Goal: Information Seeking & Learning: Learn about a topic

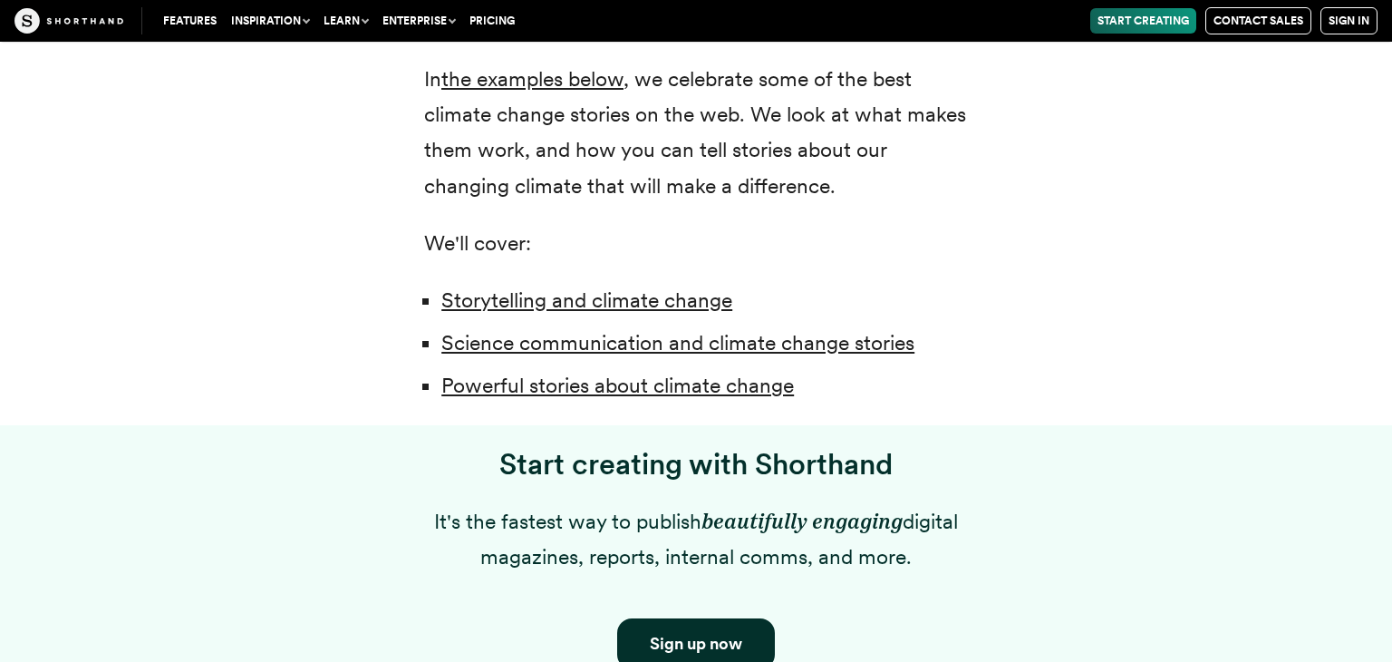
scroll to position [1334, 0]
click at [754, 347] on link "Science communication and climate change stories" at bounding box center [677, 341] width 473 height 25
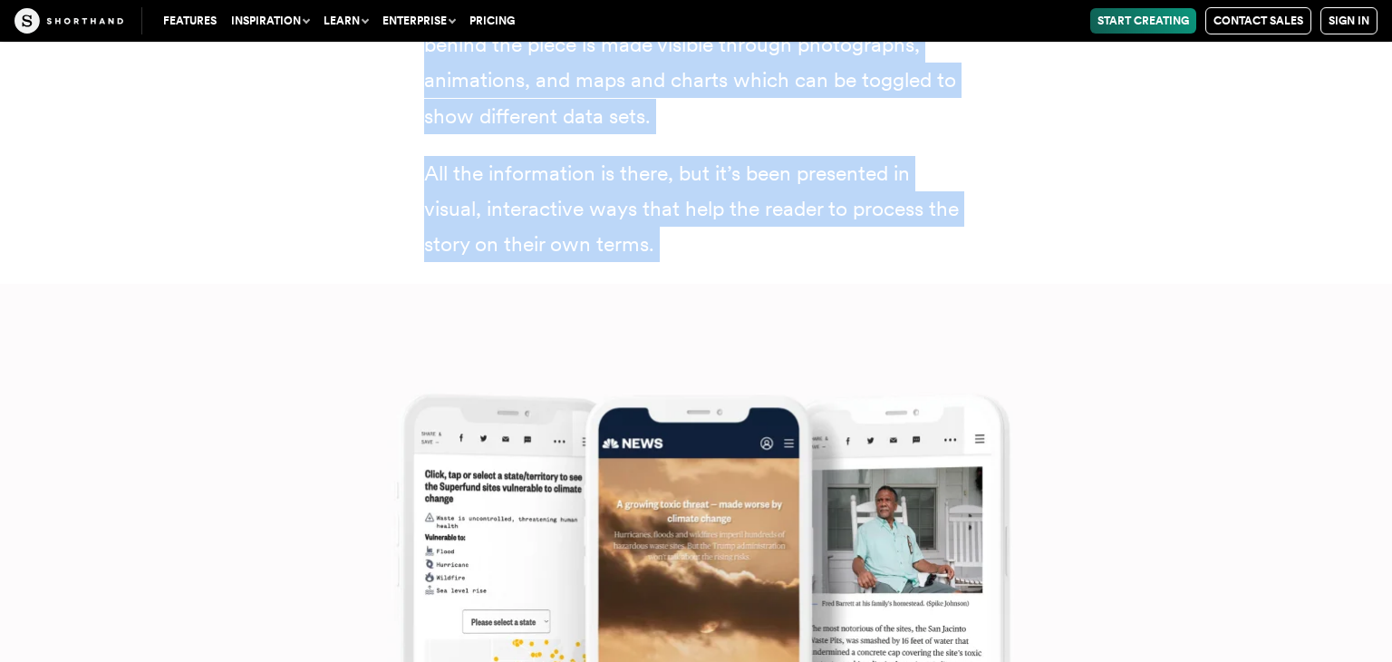
scroll to position [13634, 0]
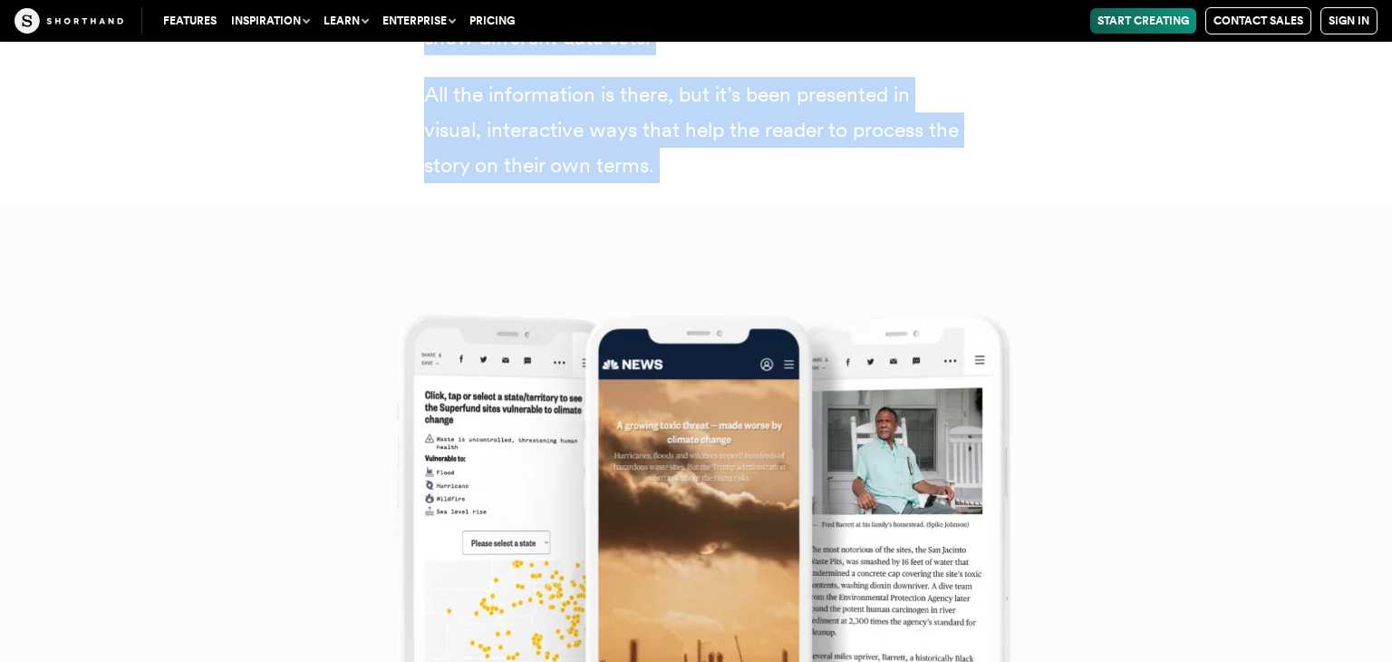
drag, startPoint x: 410, startPoint y: 132, endPoint x: 669, endPoint y: 123, distance: 259.4
copy div "A growing toxic threat — made worse by climate change (NBC News) Our next clima…"
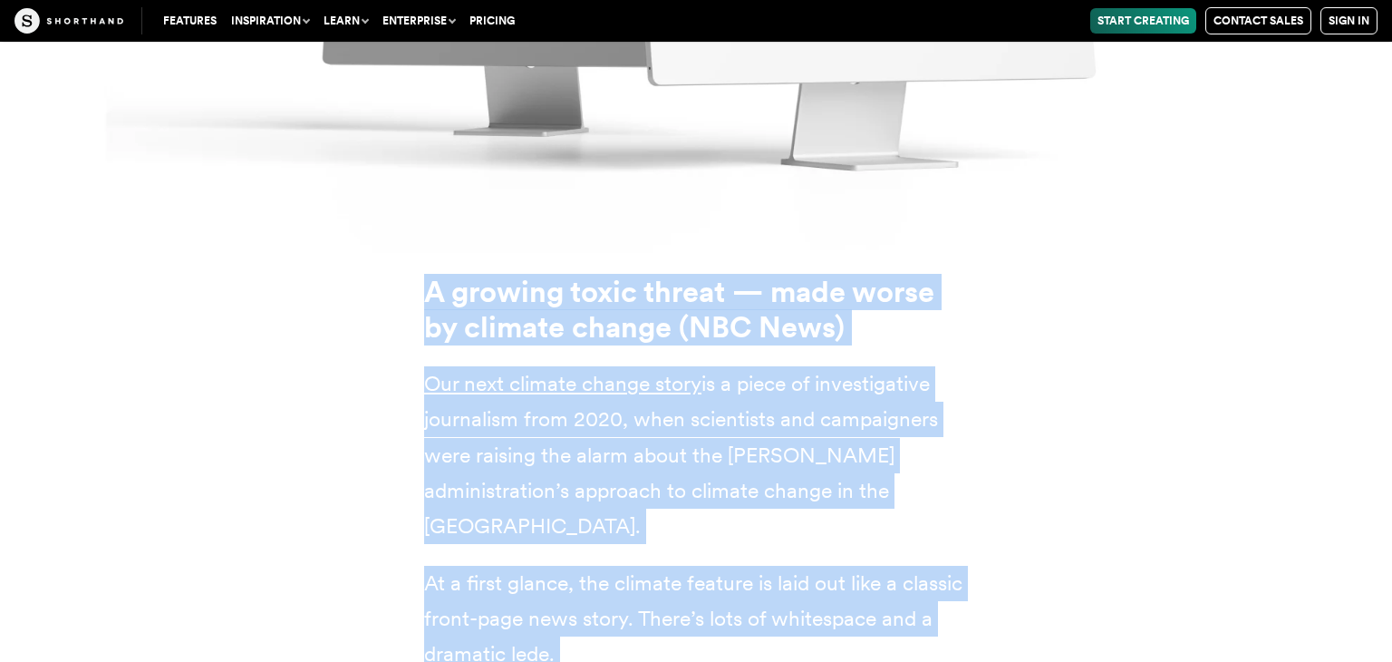
scroll to position [12813, 0]
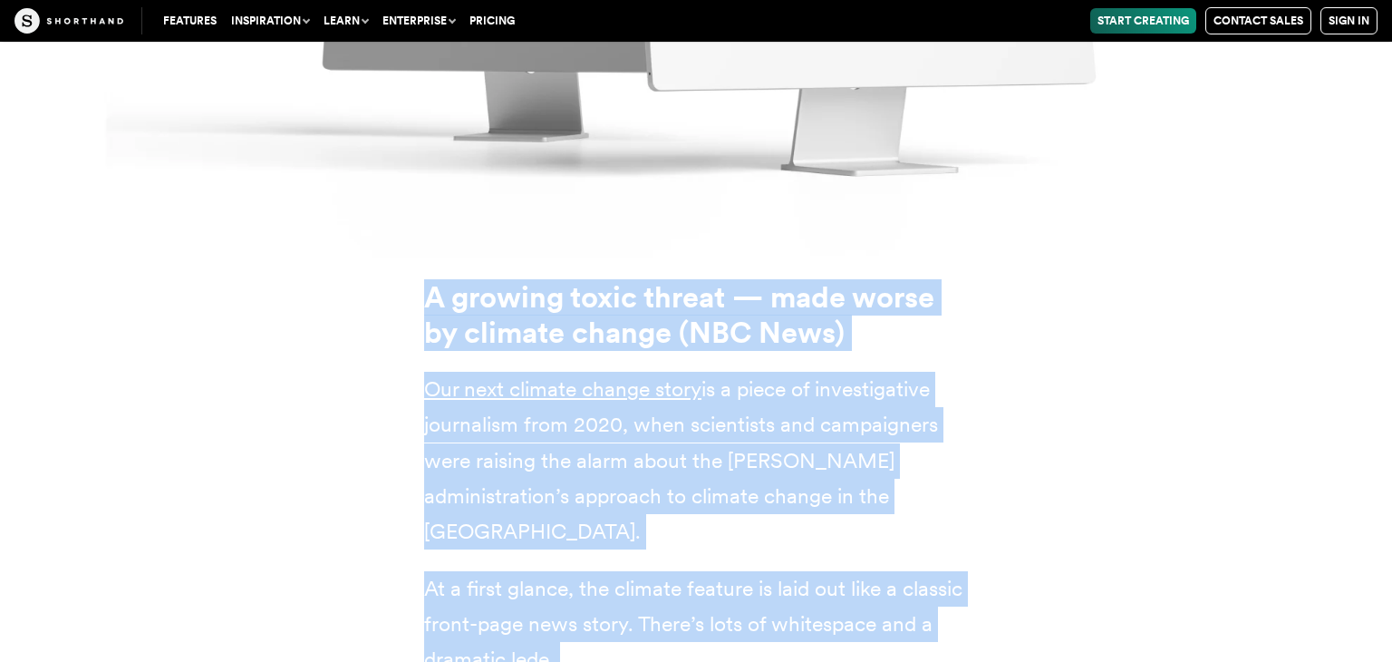
click at [1010, 438] on div "A growing toxic threat — made worse by climate change (NBC News) Our next clima…" at bounding box center [696, 642] width 1233 height 768
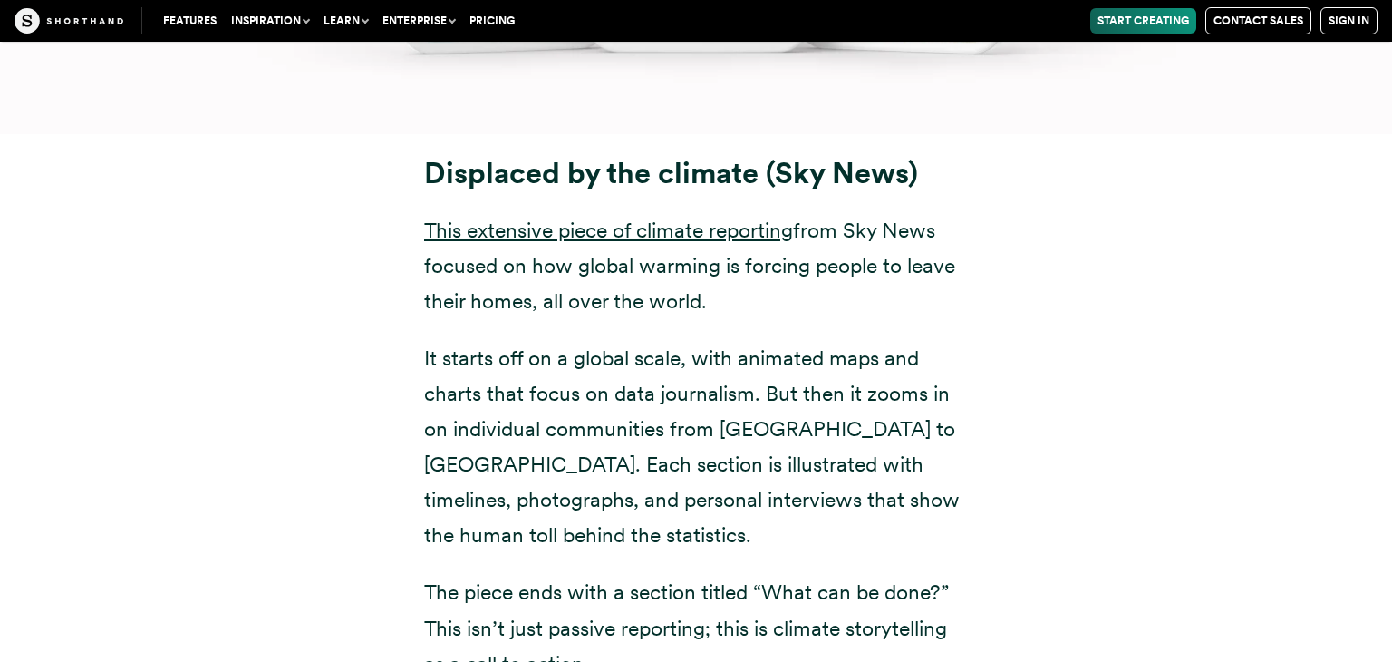
scroll to position [9040, 0]
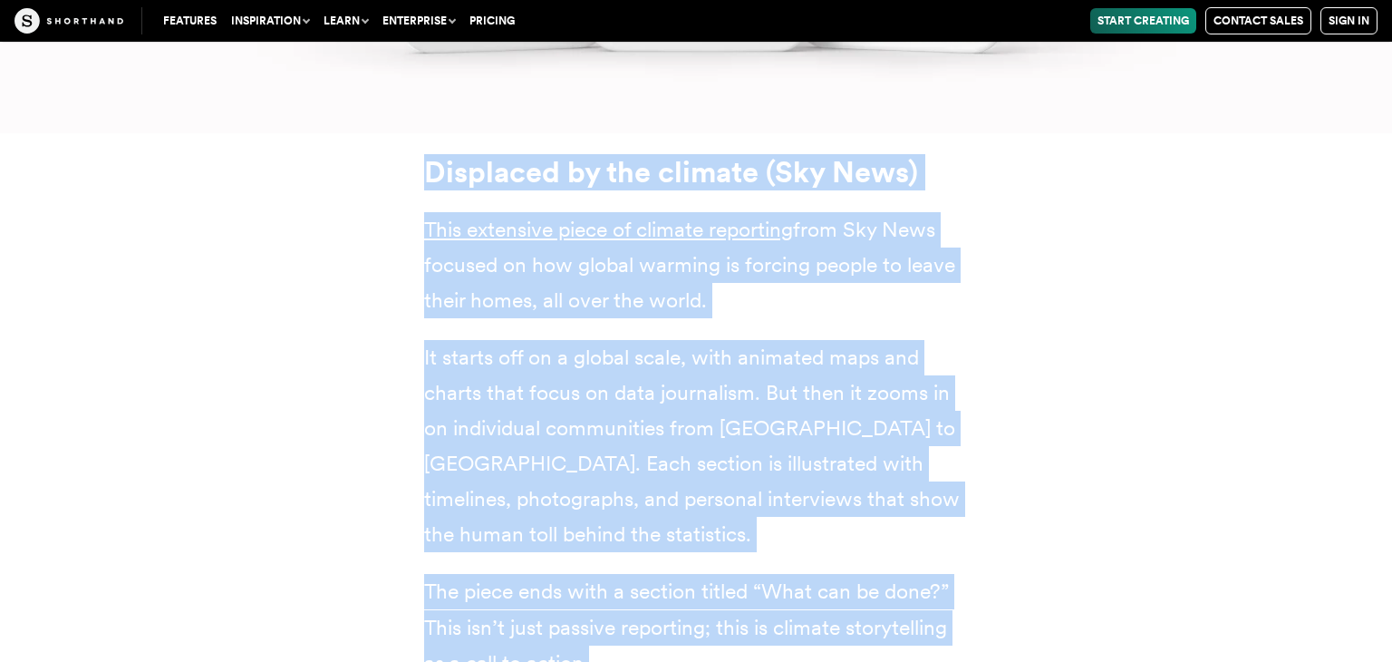
drag, startPoint x: 421, startPoint y: 140, endPoint x: 865, endPoint y: 614, distance: 648.9
click at [865, 614] on div "Displaced by the climate (Sky News) This extensive piece of climate reporting f…" at bounding box center [696, 418] width 616 height 526
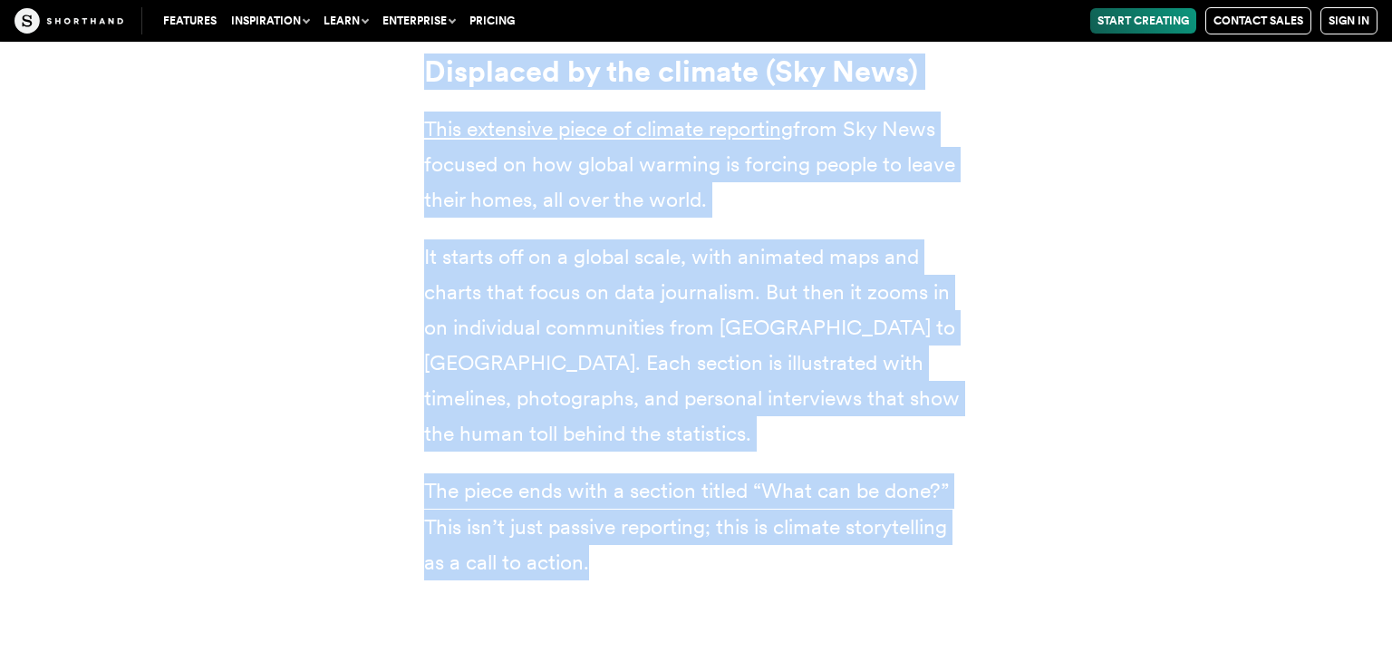
scroll to position [9143, 0]
copy div "Displaced by the climate (Sky News) This extensive piece of climate reporting f…"
click at [1040, 508] on div "Displaced by the climate (Sky News) This extensive piece of climate reporting f…" at bounding box center [696, 315] width 1233 height 569
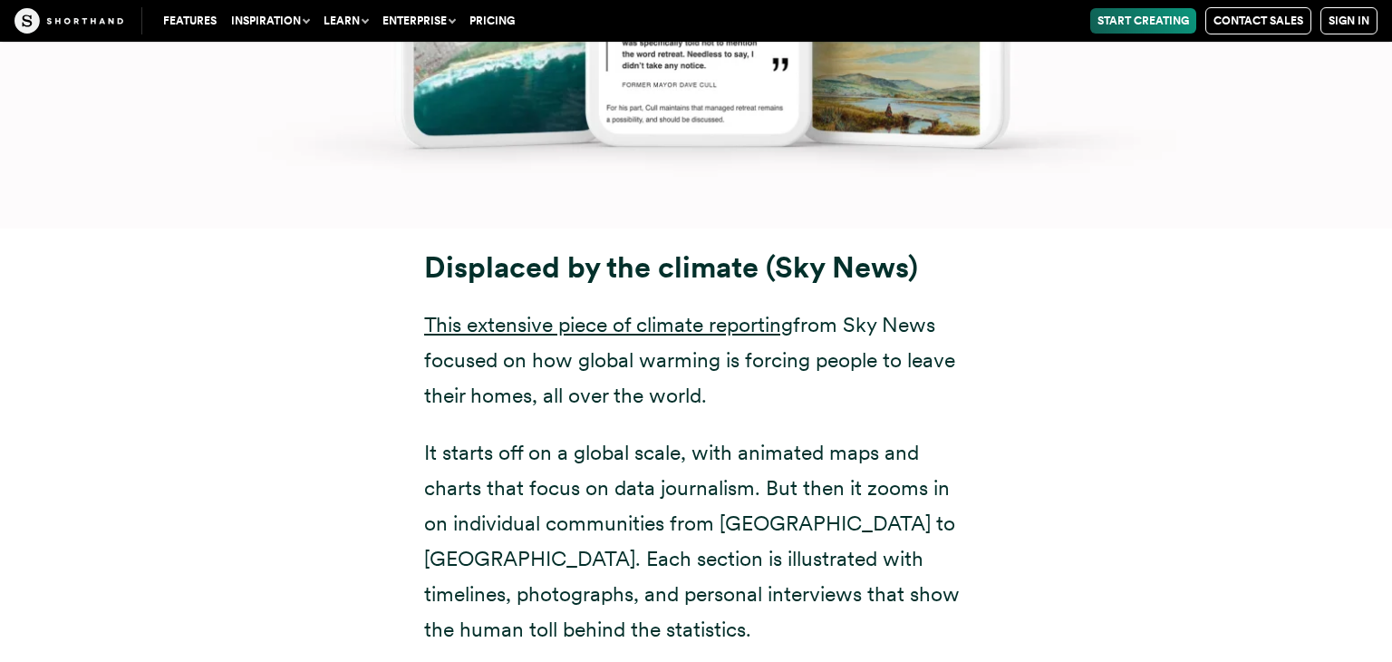
scroll to position [8958, 0]
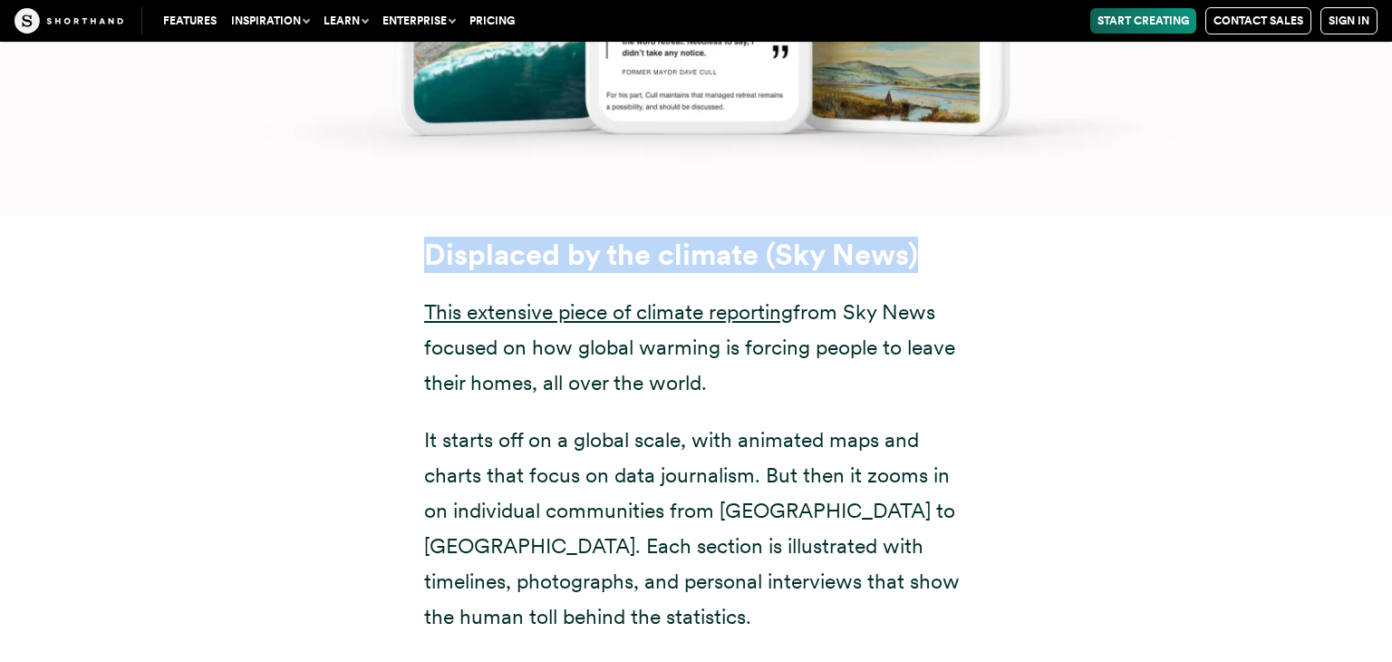
drag, startPoint x: 420, startPoint y: 227, endPoint x: 921, endPoint y: 223, distance: 501.2
click at [921, 237] on div "Displaced by the climate (Sky News) This extensive piece of climate reporting f…" at bounding box center [696, 500] width 616 height 526
copy strong "Displaced by the climate (Sky News)"
click at [286, 222] on div "Displaced by the climate (Sky News) This extensive piece of climate reporting f…" at bounding box center [696, 500] width 1233 height 569
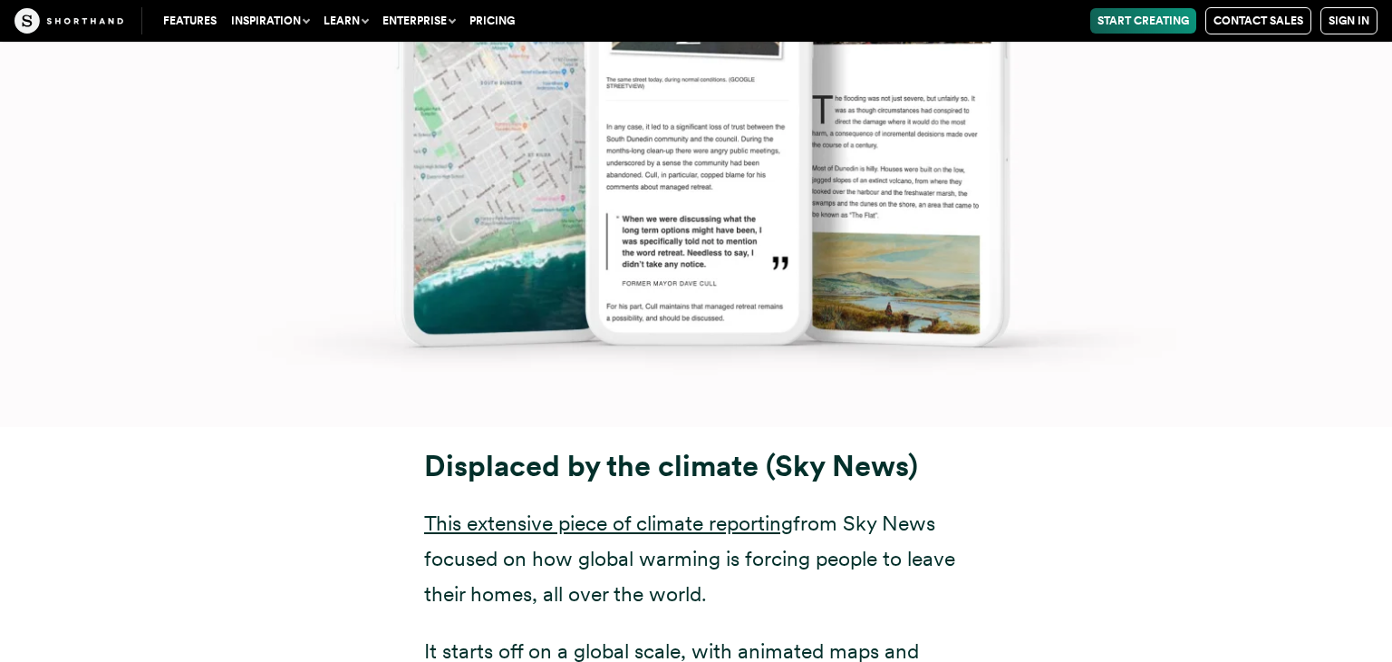
scroll to position [8744, 0]
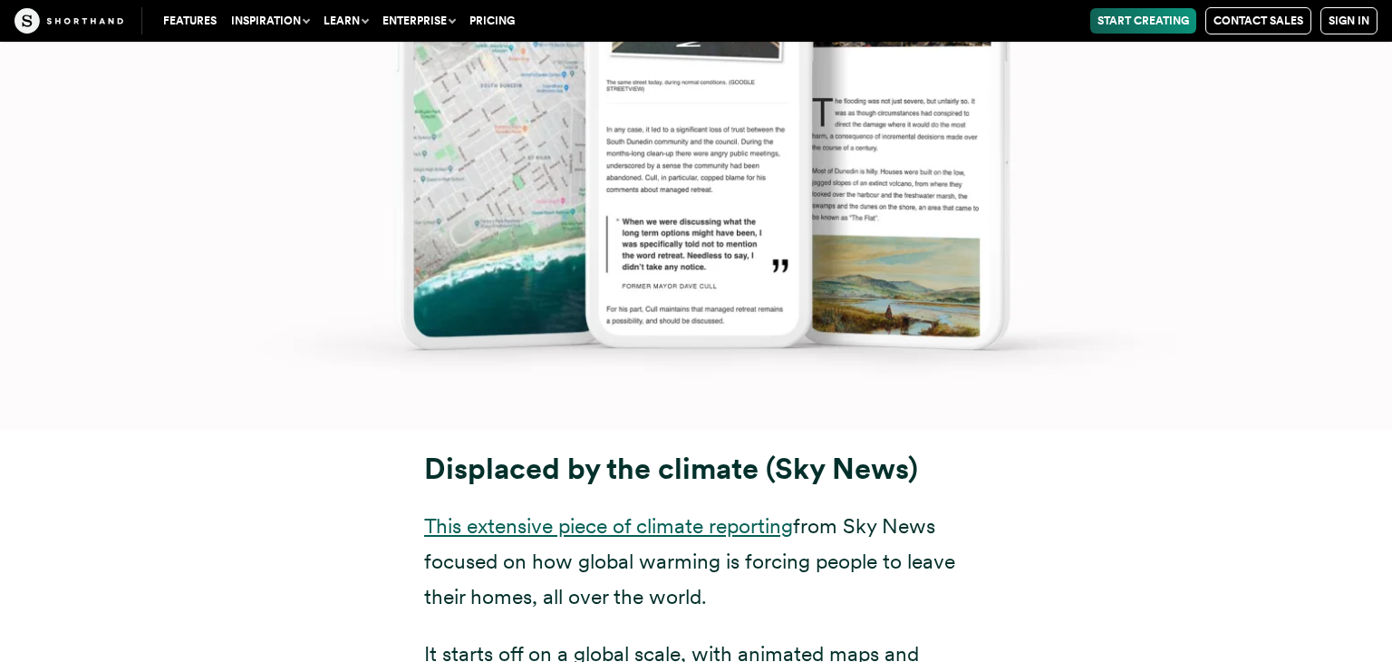
click at [649, 513] on link "This extensive piece of climate reporting" at bounding box center [608, 525] width 369 height 25
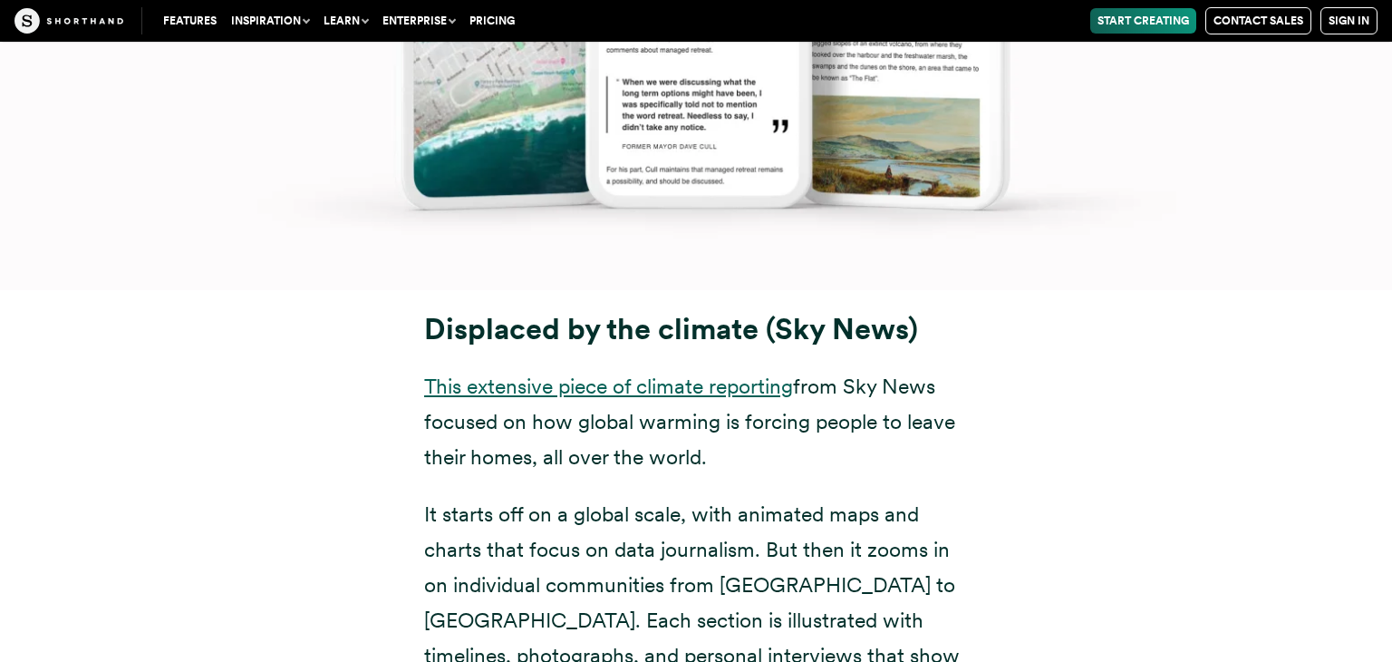
scroll to position [8860, 0]
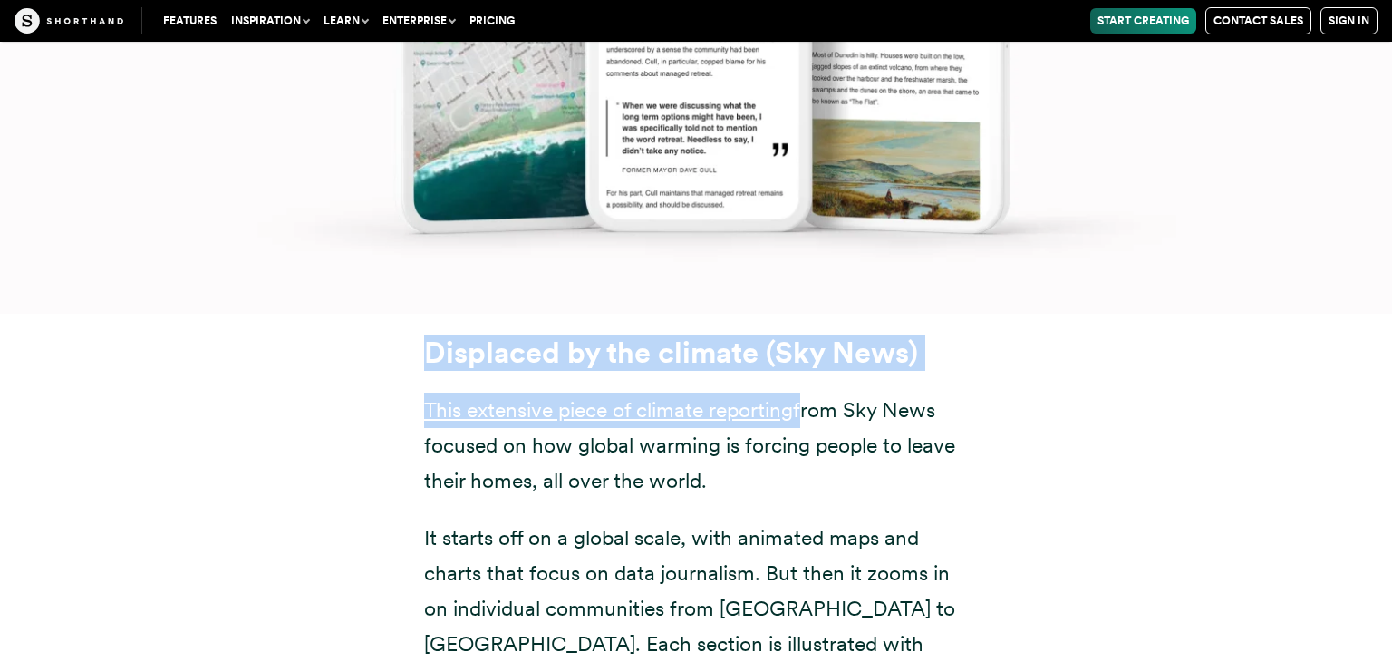
drag, startPoint x: 414, startPoint y: 310, endPoint x: 804, endPoint y: 370, distance: 394.3
click at [804, 370] on div "Displaced by the climate (Sky News) This extensive piece of climate reporting f…" at bounding box center [696, 598] width 616 height 526
copy div "Displaced by the climate (Sky News) This extensive piece of climate reporting"
